Goal: Task Accomplishment & Management: Manage account settings

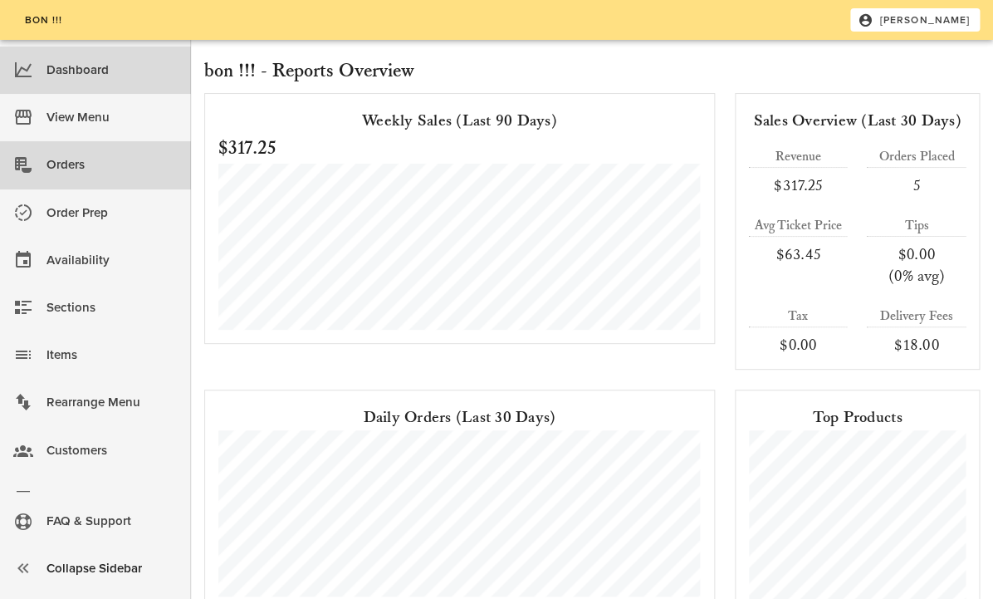
click at [81, 172] on div "Orders" at bounding box center [112, 164] width 131 height 27
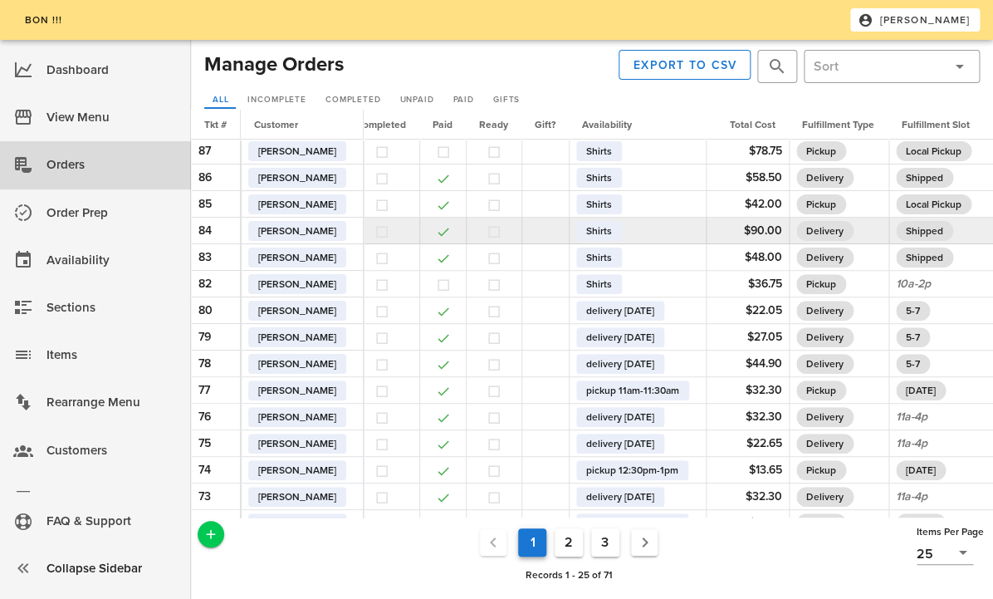
scroll to position [2, 61]
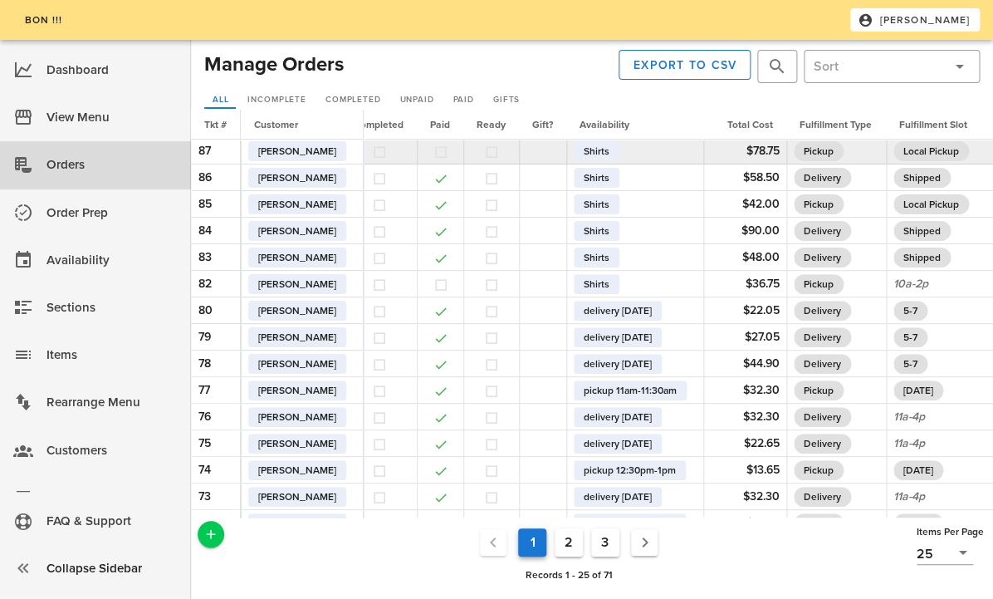
click at [449, 153] on button "button" at bounding box center [441, 152] width 15 height 15
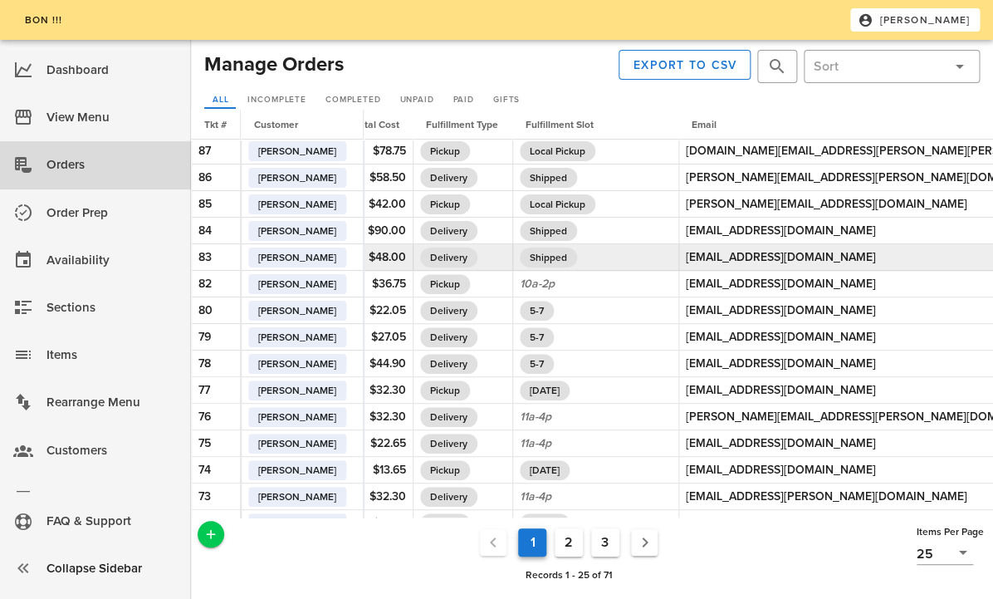
scroll to position [2, 0]
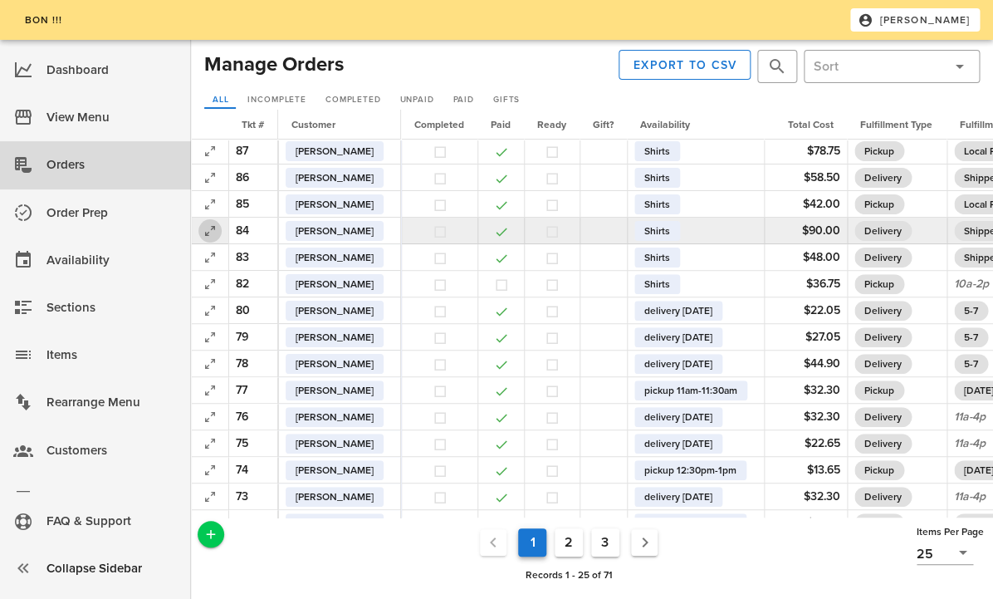
click at [212, 235] on icon "button" at bounding box center [210, 231] width 20 height 20
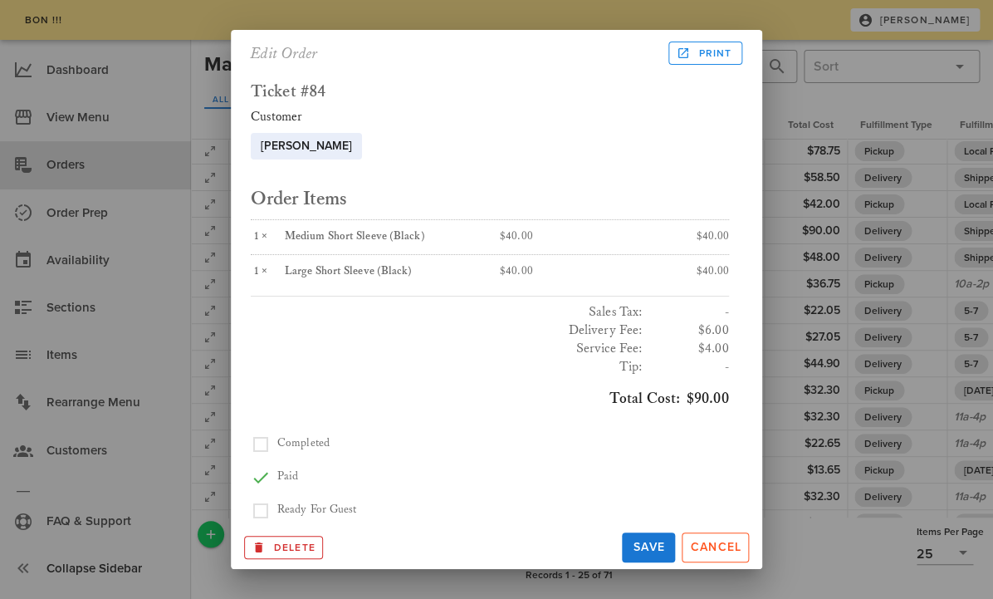
click at [797, 101] on div at bounding box center [496, 299] width 993 height 599
click at [196, 191] on div at bounding box center [496, 299] width 993 height 599
click at [739, 546] on span "Cancel" at bounding box center [715, 547] width 52 height 14
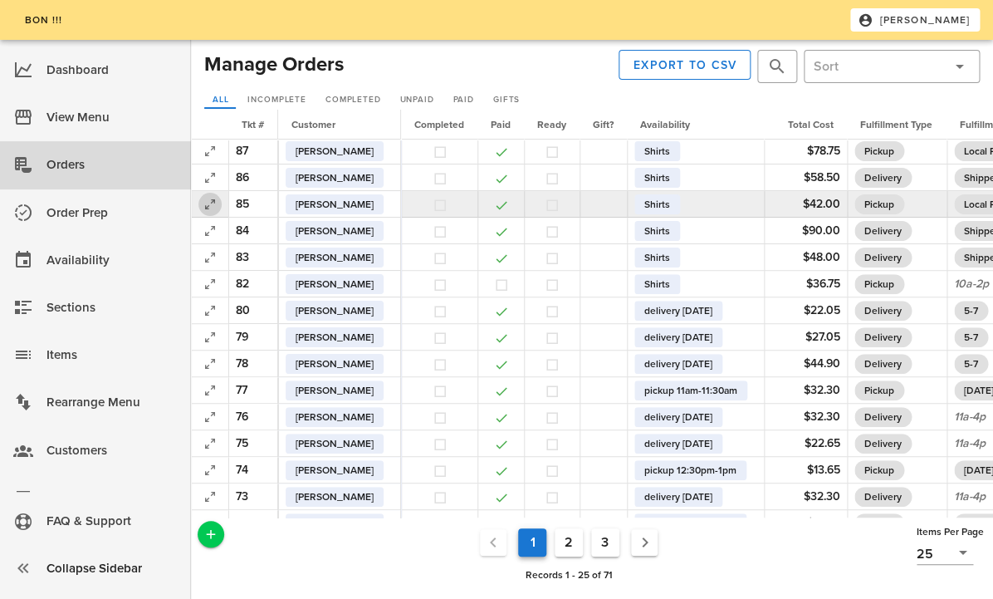
click at [213, 203] on icon "button" at bounding box center [210, 204] width 20 height 20
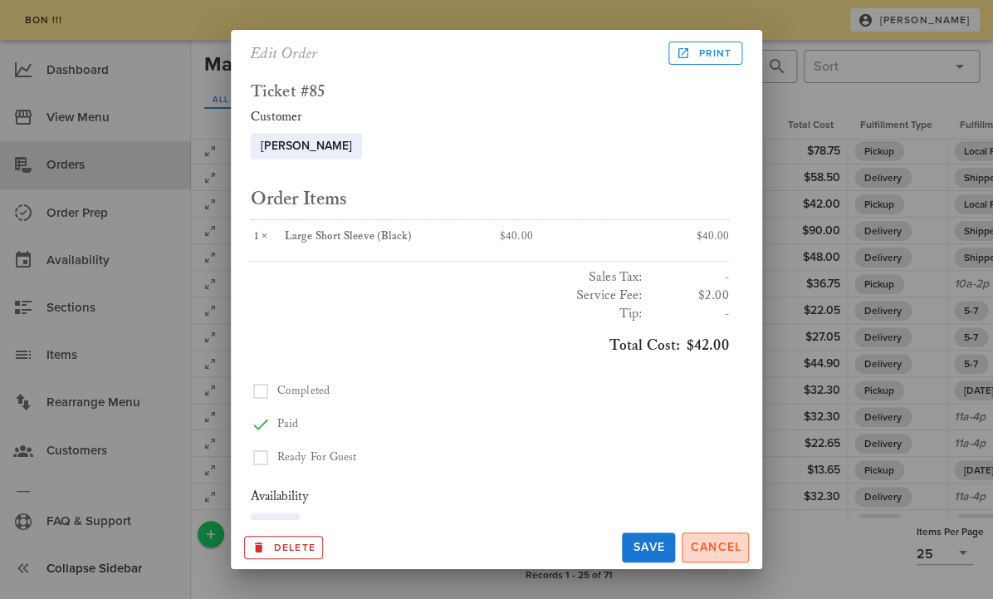
click at [713, 536] on button "Cancel" at bounding box center [715, 547] width 67 height 30
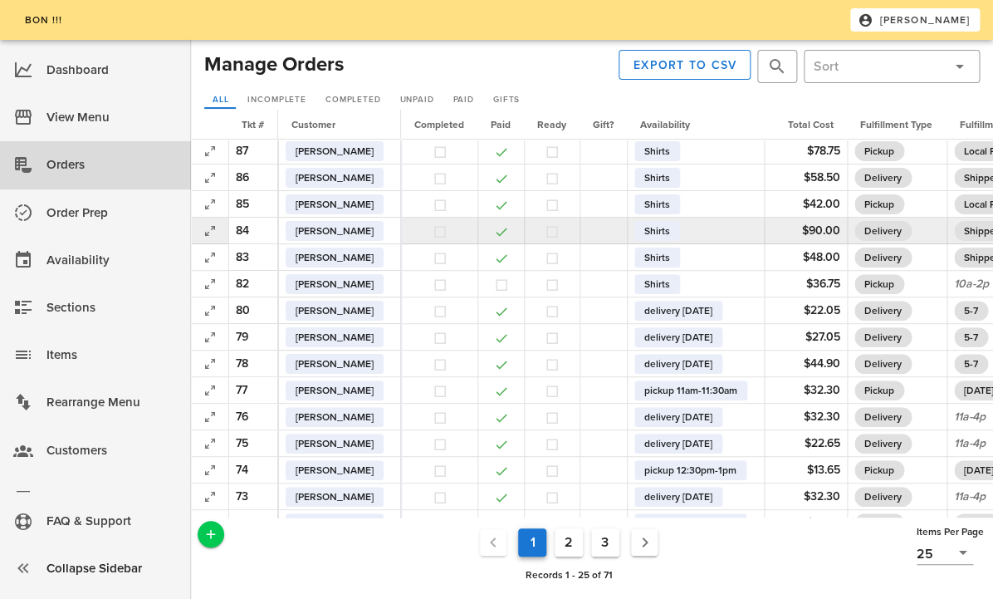
scroll to position [0, 0]
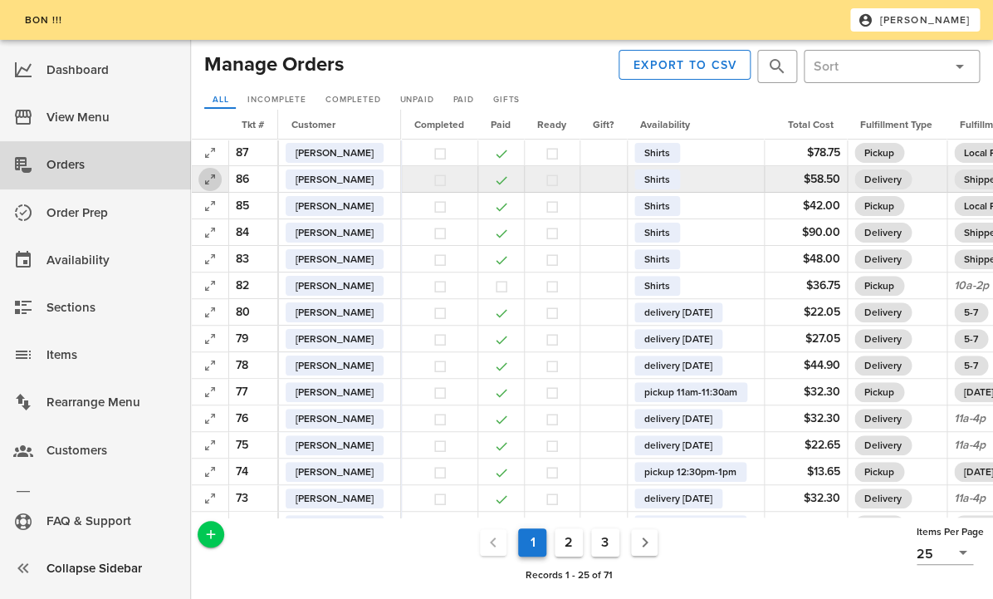
click at [213, 184] on icon "button" at bounding box center [210, 179] width 20 height 20
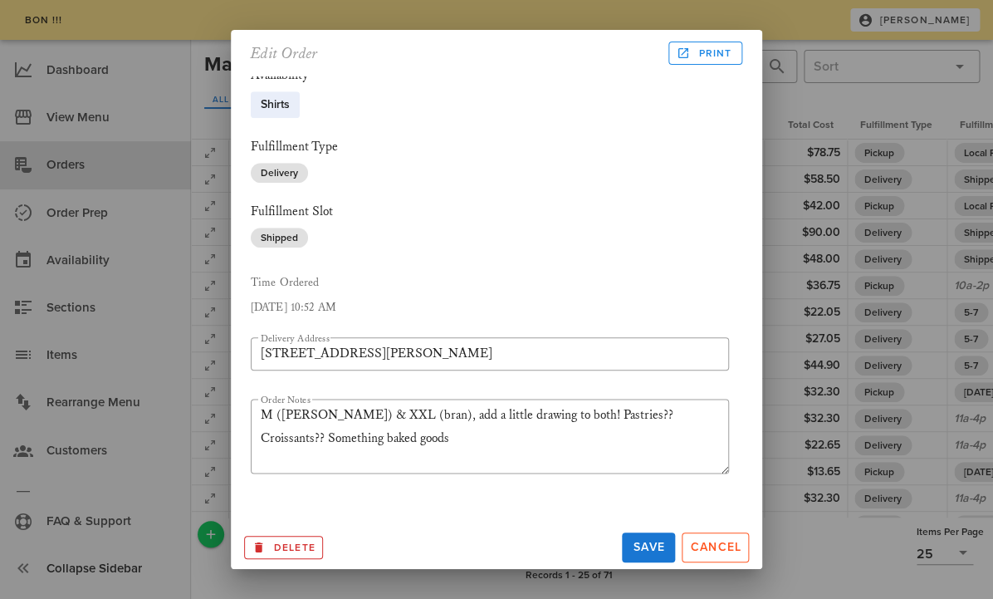
scroll to position [456, 0]
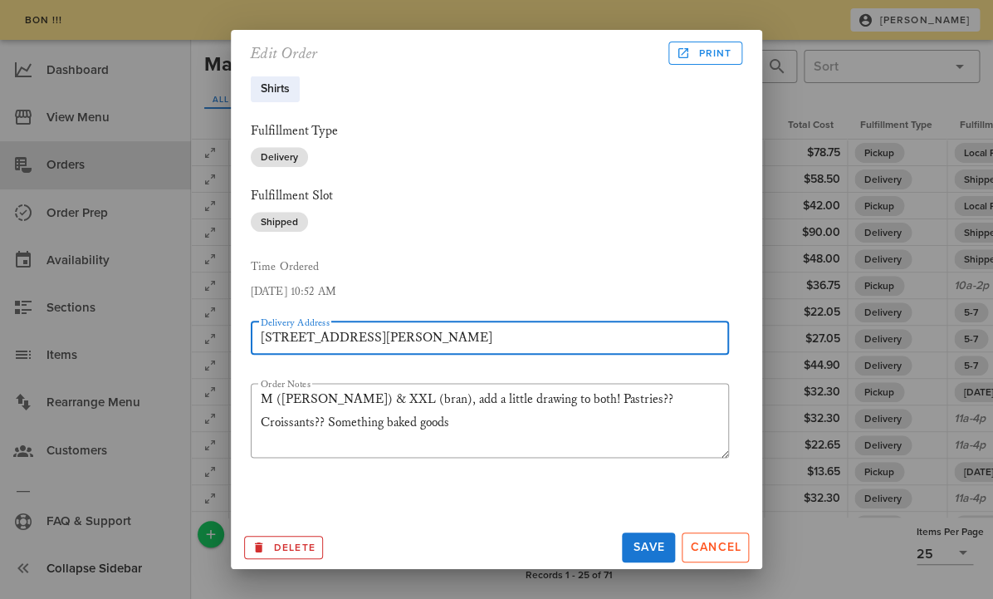
drag, startPoint x: 486, startPoint y: 338, endPoint x: 205, endPoint y: 336, distance: 280.7
click at [261, 336] on input "[STREET_ADDRESS][PERSON_NAME]" at bounding box center [490, 338] width 458 height 27
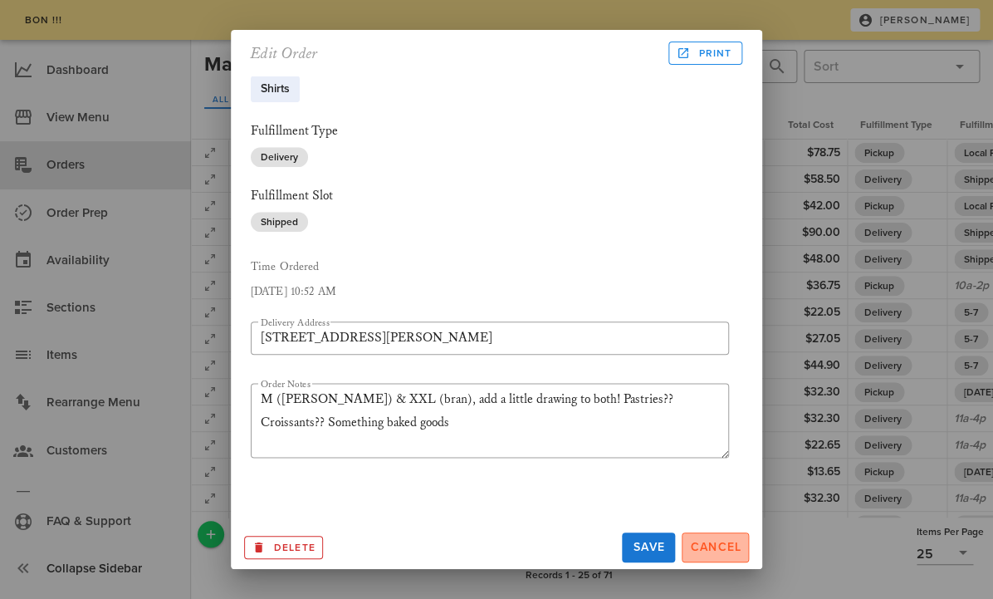
click at [725, 554] on button "Cancel" at bounding box center [715, 547] width 67 height 30
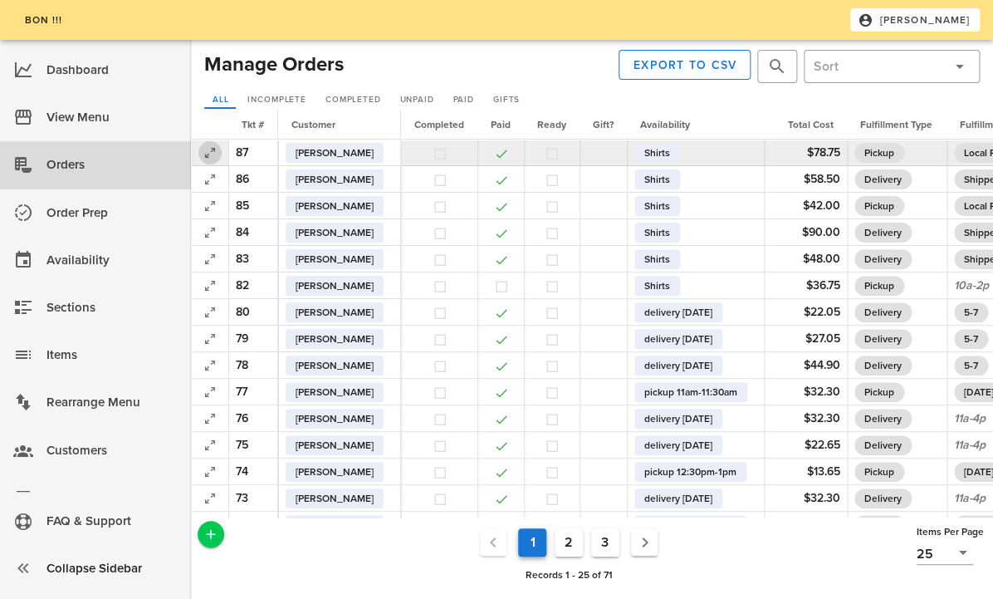
click at [213, 154] on icon "button" at bounding box center [210, 153] width 20 height 20
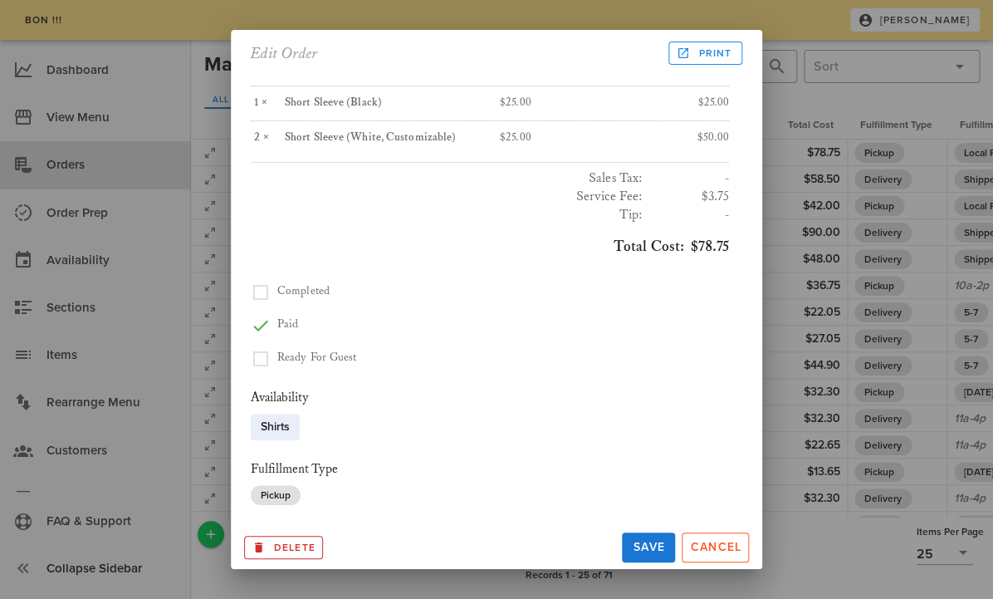
scroll to position [418, 0]
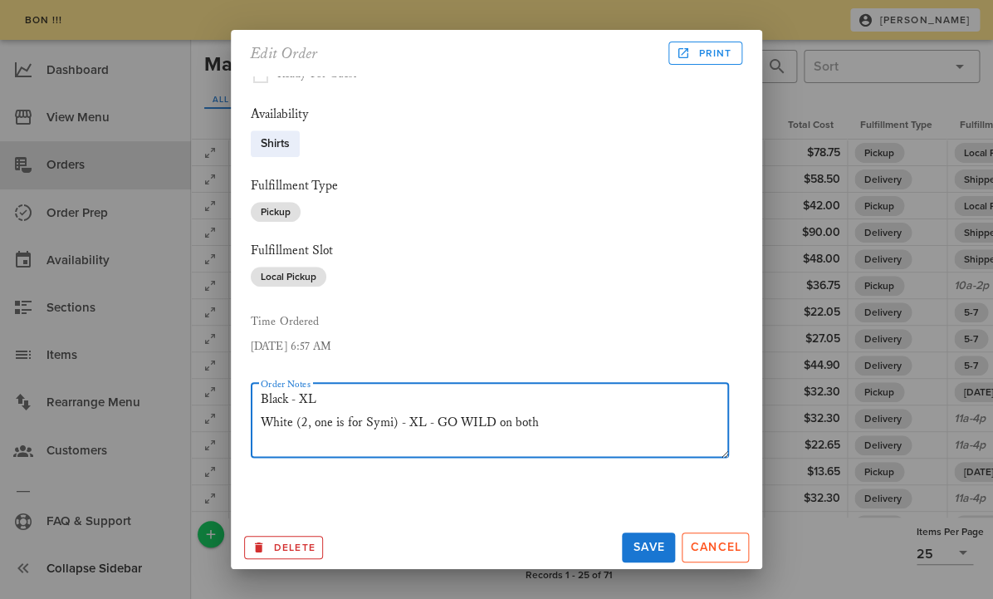
drag, startPoint x: 554, startPoint y: 425, endPoint x: 258, endPoint y: 402, distance: 296.6
click at [261, 402] on textarea "Black - XL White (2, one is for Symi) - XL - GO WILD on both" at bounding box center [495, 423] width 468 height 70
click at [708, 546] on span "Cancel" at bounding box center [715, 547] width 52 height 14
